Goal: Information Seeking & Learning: Learn about a topic

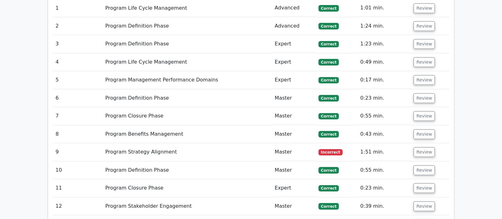
scroll to position [604, 0]
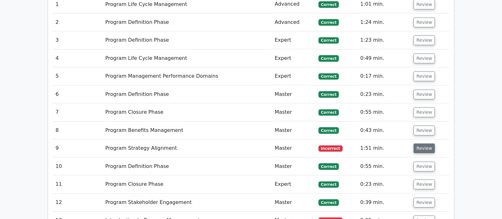
click at [427, 144] on button "Review" at bounding box center [423, 149] width 21 height 10
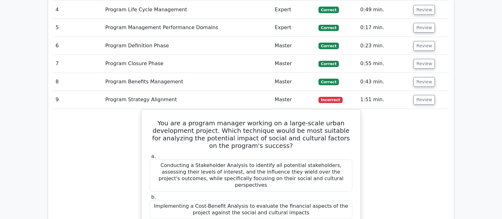
scroll to position [637, 0]
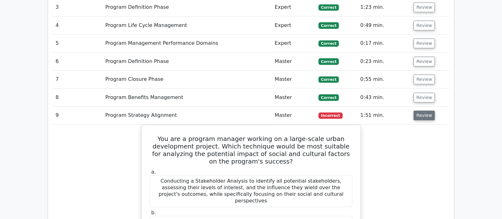
click at [421, 111] on button "Review" at bounding box center [423, 116] width 21 height 10
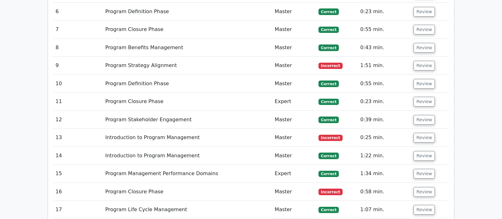
scroll to position [703, 0]
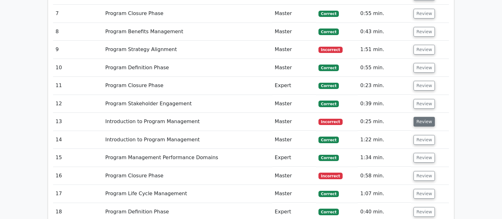
click at [426, 117] on button "Review" at bounding box center [423, 122] width 21 height 10
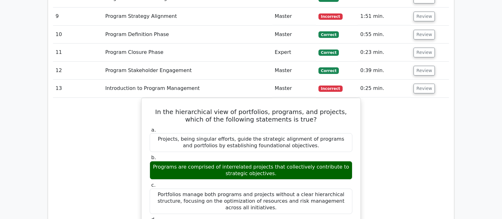
scroll to position [736, 0]
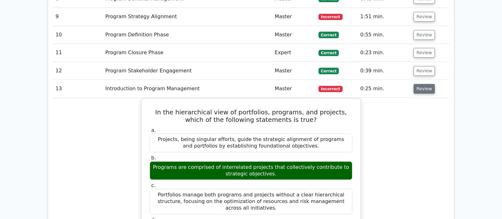
click at [424, 84] on button "Review" at bounding box center [423, 89] width 21 height 10
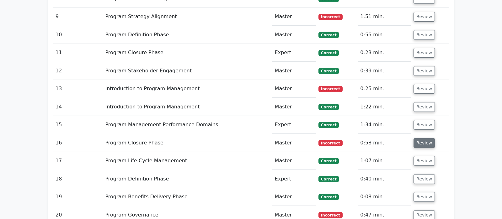
click at [420, 138] on button "Review" at bounding box center [423, 143] width 21 height 10
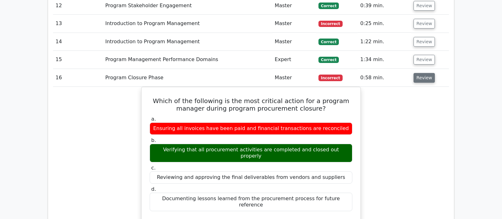
scroll to position [802, 0]
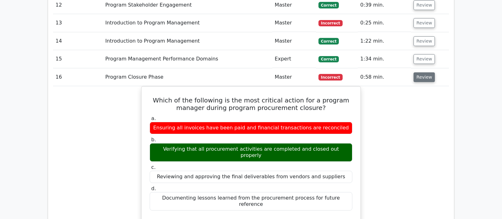
click at [423, 72] on button "Review" at bounding box center [423, 77] width 21 height 10
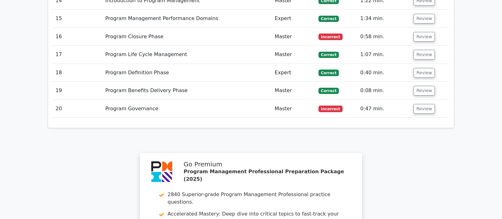
scroll to position [868, 0]
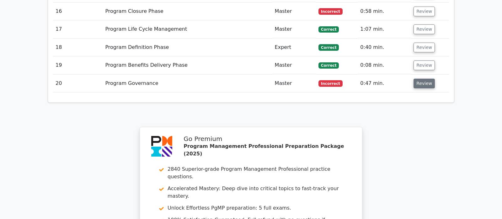
click at [427, 79] on button "Review" at bounding box center [423, 84] width 21 height 10
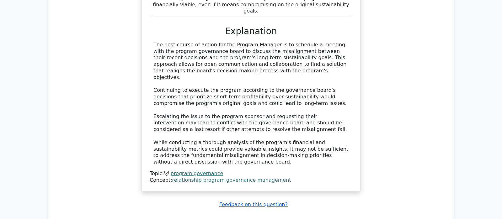
scroll to position [1153, 0]
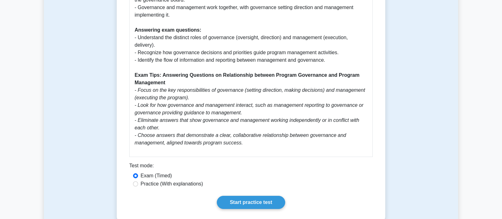
scroll to position [494, 0]
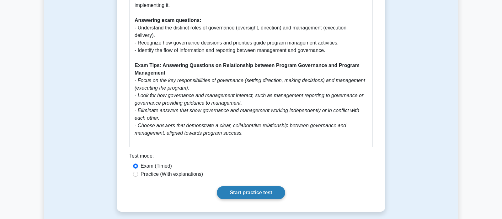
click at [250, 186] on link "Start practice test" at bounding box center [251, 192] width 68 height 13
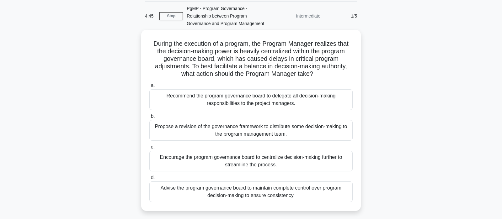
scroll to position [33, 0]
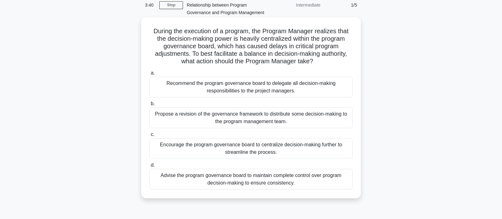
click at [278, 150] on div "Encourage the program governance board to centralize decision-making further to…" at bounding box center [250, 148] width 203 height 21
click at [149, 137] on input "c. Encourage the program governance board to centralize decision-making further…" at bounding box center [149, 135] width 0 height 4
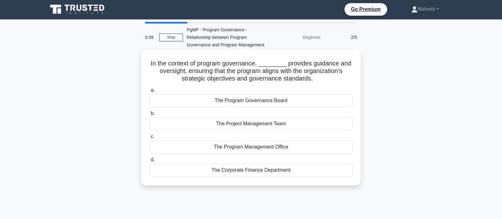
scroll to position [0, 0]
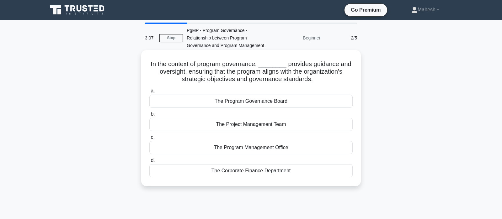
click at [262, 104] on div "The Program Governance Board" at bounding box center [250, 101] width 203 height 13
click at [149, 93] on input "a. The Program Governance Board" at bounding box center [149, 91] width 0 height 4
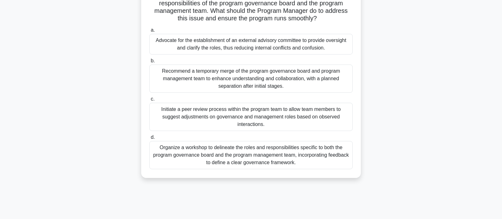
scroll to position [99, 0]
click at [310, 153] on div "Organize a workshop to delineate the roles and responsibilities specific to bot…" at bounding box center [250, 155] width 203 height 28
click at [149, 139] on input "d. Organize a workshop to delineate the roles and responsibilities specific to …" at bounding box center [149, 137] width 0 height 4
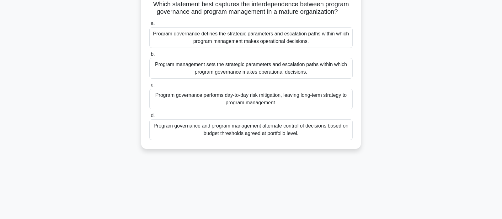
scroll to position [0, 0]
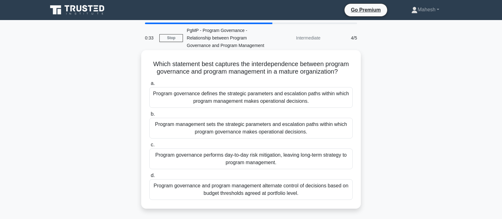
click at [271, 130] on div "Program management sets the strategic parameters and escalation paths within wh…" at bounding box center [250, 128] width 203 height 21
click at [149, 116] on input "b. Program management sets the strategic parameters and escalation paths within…" at bounding box center [149, 114] width 0 height 4
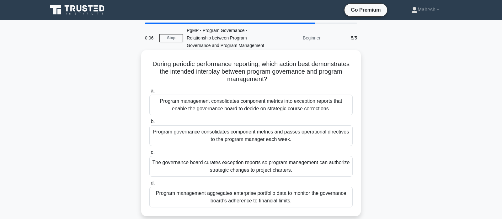
click at [247, 107] on div "Program management consolidates component metrics into exception reports that e…" at bounding box center [250, 105] width 203 height 21
click at [149, 93] on input "a. Program management consolidates component metrics into exception reports tha…" at bounding box center [149, 91] width 0 height 4
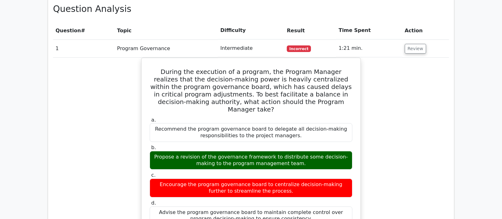
scroll to position [395, 0]
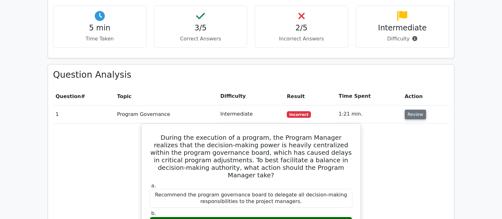
click at [415, 110] on button "Review" at bounding box center [415, 115] width 21 height 10
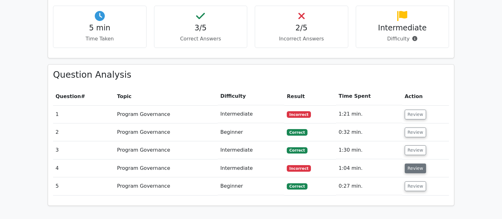
click at [415, 164] on button "Review" at bounding box center [415, 169] width 21 height 10
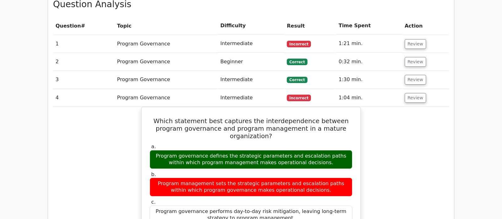
scroll to position [461, 0]
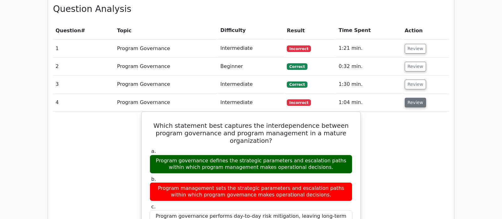
click at [412, 98] on button "Review" at bounding box center [415, 103] width 21 height 10
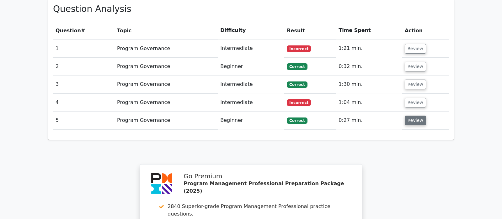
click at [412, 116] on button "Review" at bounding box center [415, 121] width 21 height 10
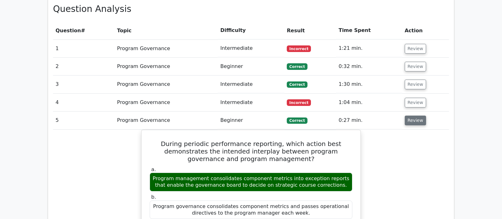
click at [412, 116] on button "Review" at bounding box center [415, 121] width 21 height 10
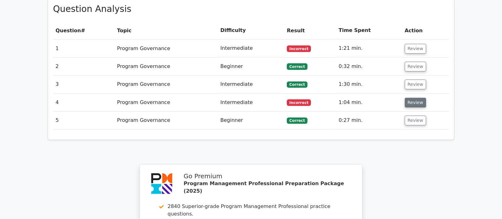
click at [413, 98] on button "Review" at bounding box center [415, 103] width 21 height 10
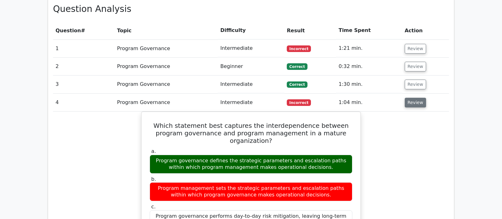
click at [413, 98] on button "Review" at bounding box center [415, 103] width 21 height 10
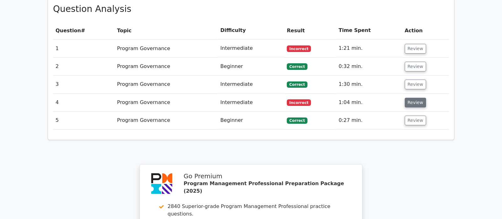
click at [413, 98] on button "Review" at bounding box center [415, 103] width 21 height 10
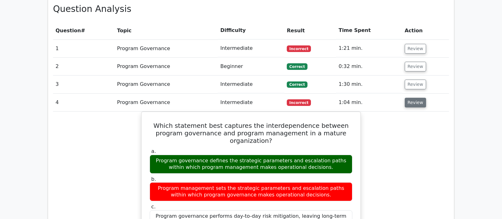
click at [413, 98] on button "Review" at bounding box center [415, 103] width 21 height 10
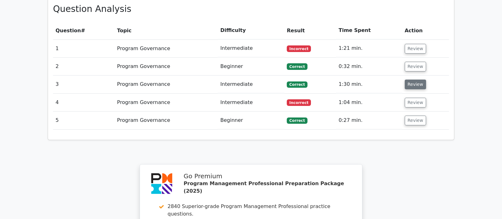
click at [417, 80] on button "Review" at bounding box center [415, 85] width 21 height 10
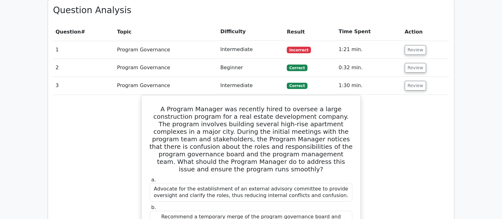
scroll to position [428, 0]
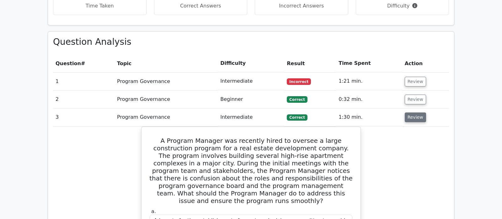
click at [414, 113] on button "Review" at bounding box center [415, 118] width 21 height 10
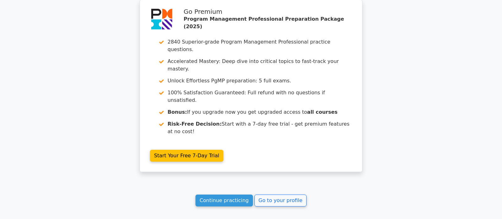
scroll to position [640, 0]
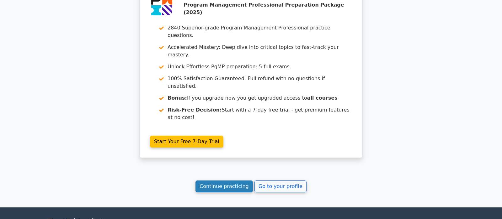
click at [227, 181] on link "Continue practicing" at bounding box center [223, 187] width 57 height 12
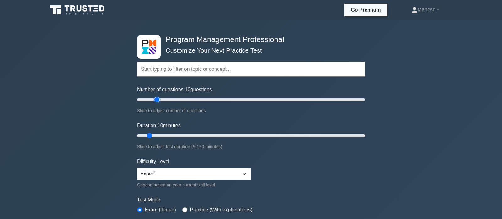
type input "20"
click at [158, 99] on input "Number of questions: 10 questions" at bounding box center [251, 100] width 228 height 8
type input "15"
click at [156, 135] on input "Duration: 10 minutes" at bounding box center [251, 136] width 228 height 8
